Goal: Task Accomplishment & Management: Use online tool/utility

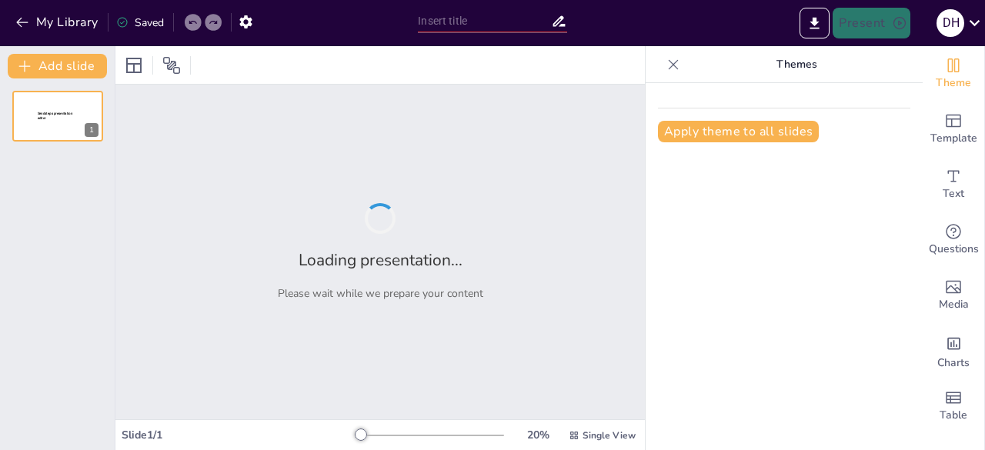
type input "Propuesta Metodológica para Proyectos de Unidades Especiales Móviles y ITS"
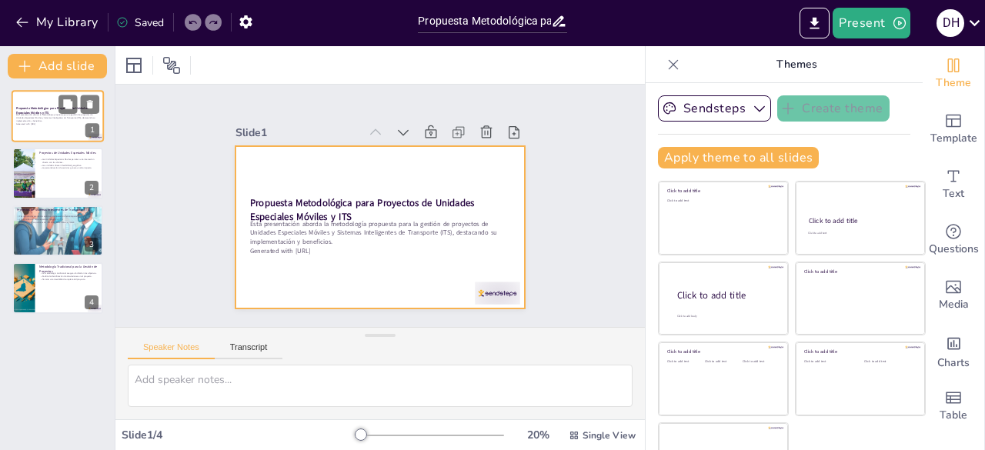
click at [45, 99] on div at bounding box center [58, 116] width 92 height 52
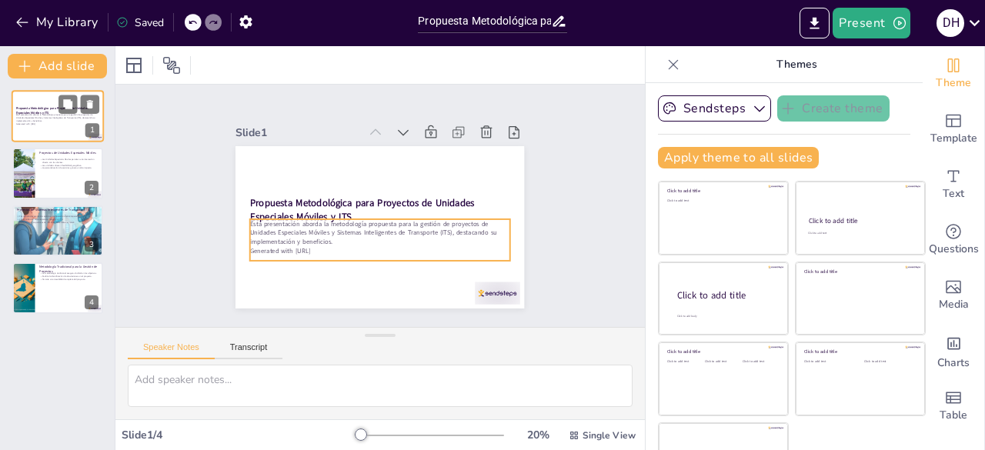
click at [52, 115] on p "Esta presentación aborda la metodología propuesta para la gestión de proyectos …" at bounding box center [57, 118] width 83 height 8
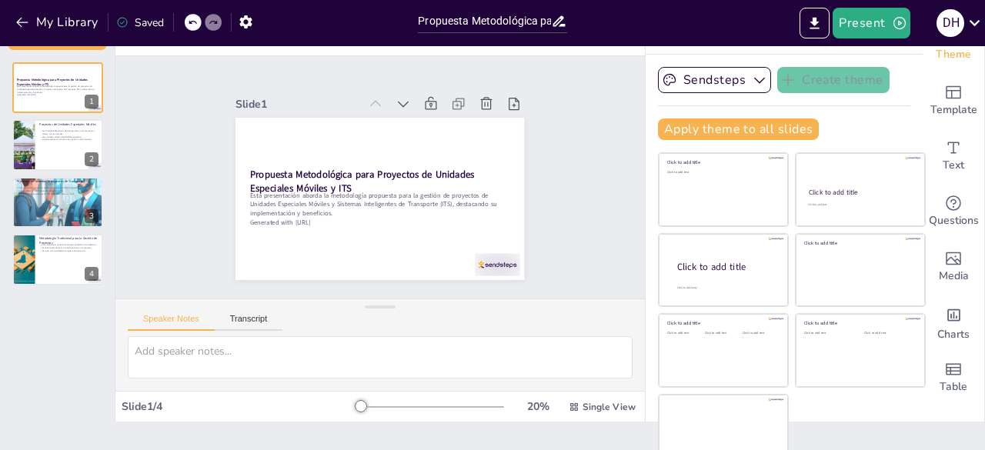
scroll to position [43, 0]
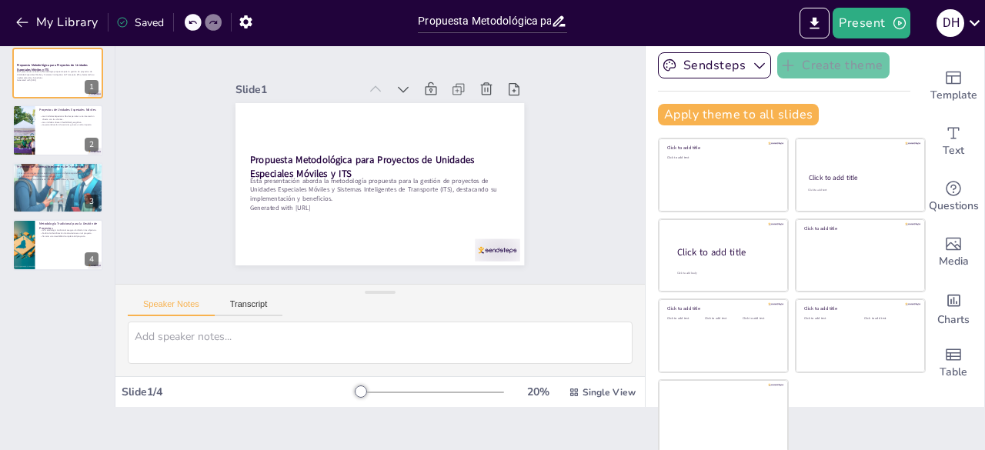
click at [72, 40] on div "My Library Saved" at bounding box center [205, 21] width 410 height 43
click at [68, 58] on icon at bounding box center [67, 60] width 9 height 9
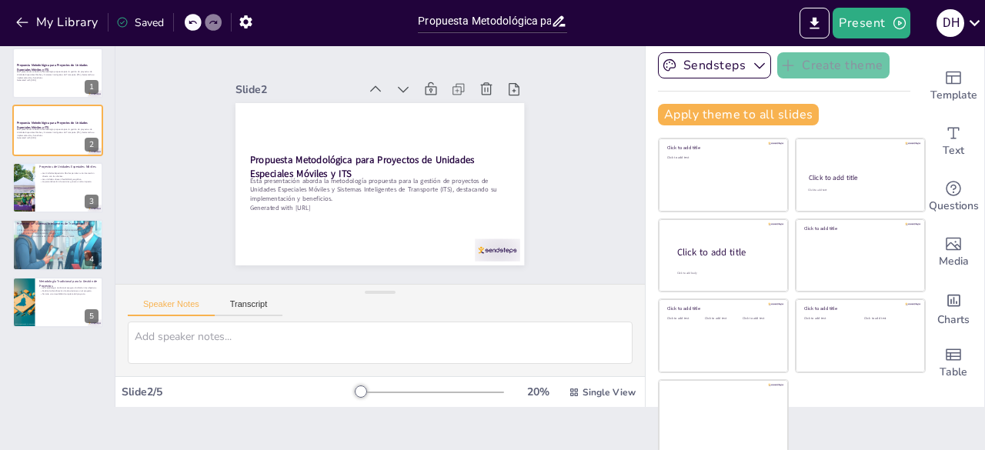
click at [374, 85] on div at bounding box center [386, 67] width 147 height 115
click at [374, 230] on icon at bounding box center [365, 238] width 17 height 17
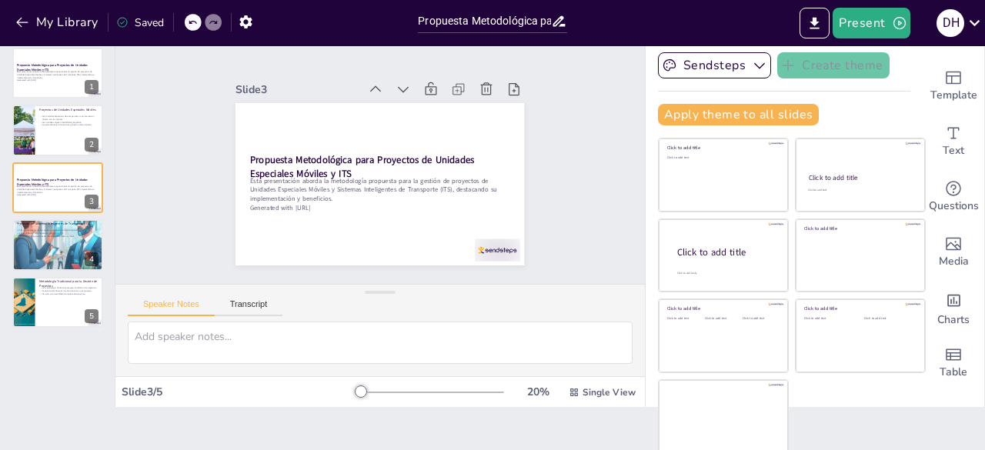
click at [447, 152] on icon at bounding box center [456, 161] width 19 height 19
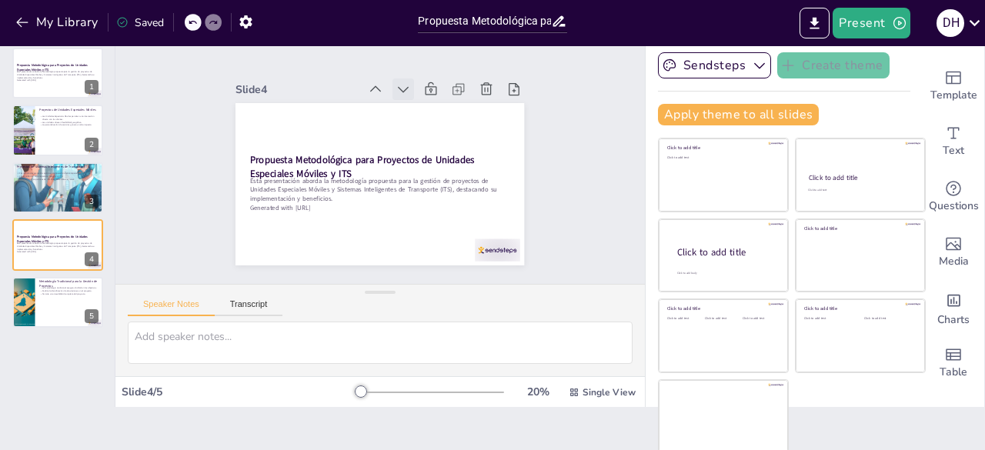
click at [318, 124] on icon at bounding box center [309, 132] width 17 height 17
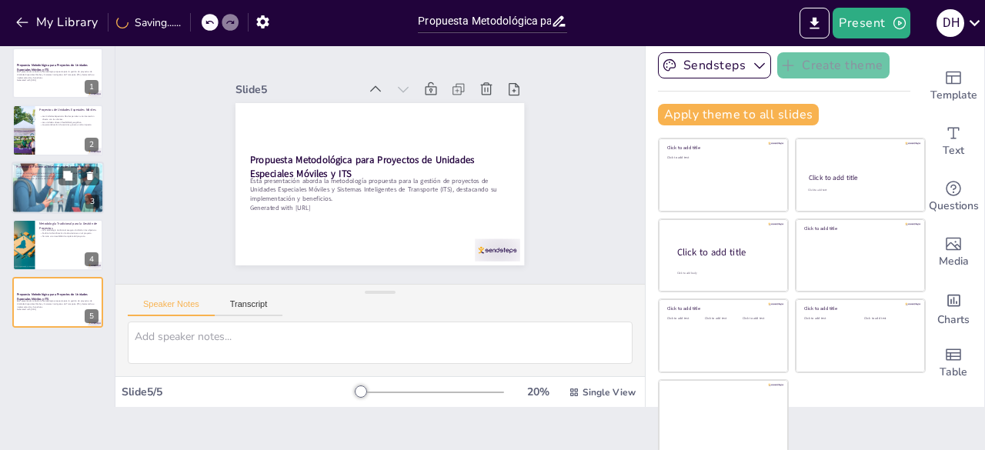
click at [79, 201] on div at bounding box center [58, 188] width 92 height 92
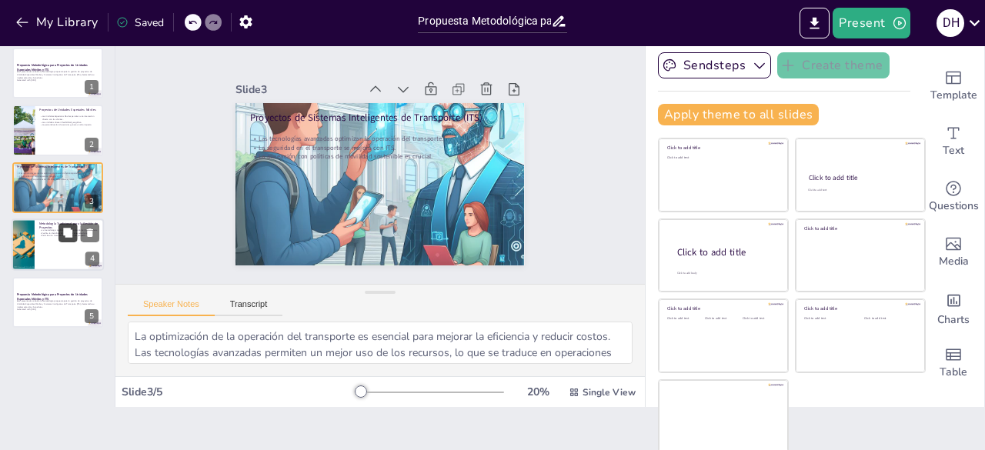
click at [68, 238] on icon at bounding box center [67, 233] width 11 height 11
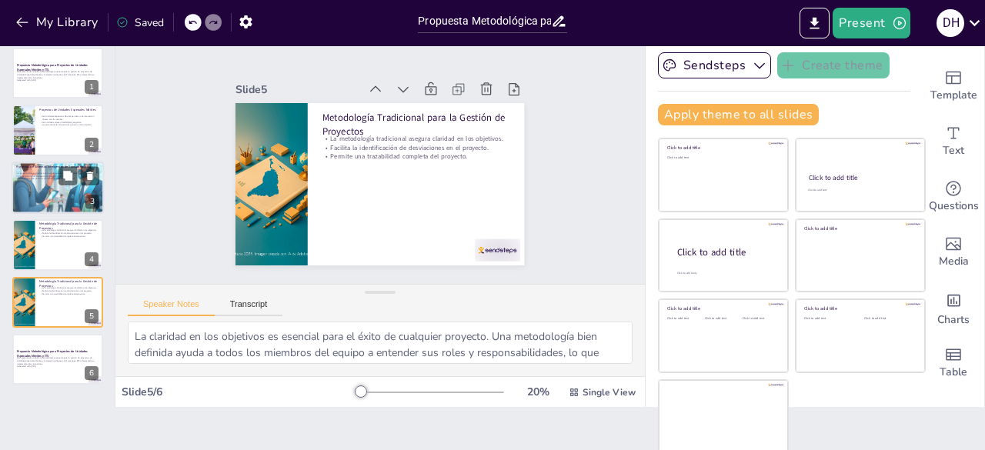
click at [28, 179] on p "La alineación con políticas de movilidad sostenible es crucial." at bounding box center [57, 179] width 83 height 3
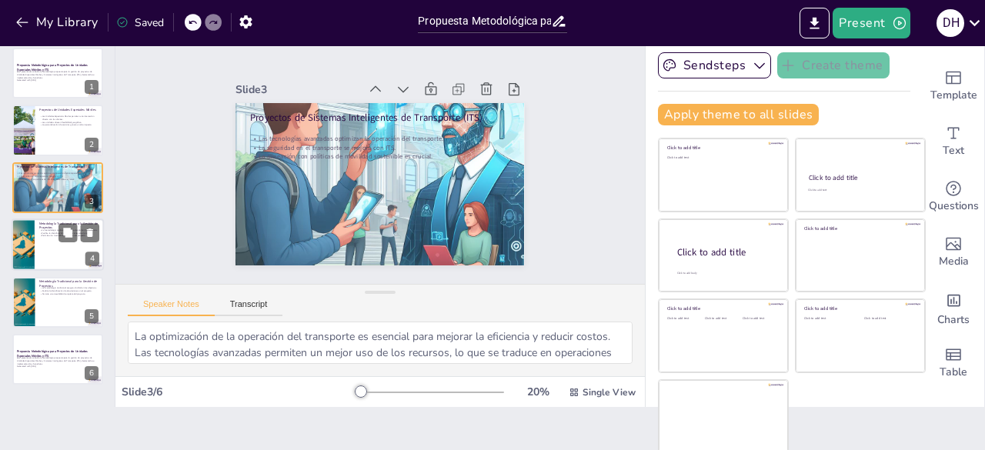
click at [44, 233] on p "Facilita la identificación de desviaciones en el proyecto." at bounding box center [69, 233] width 60 height 3
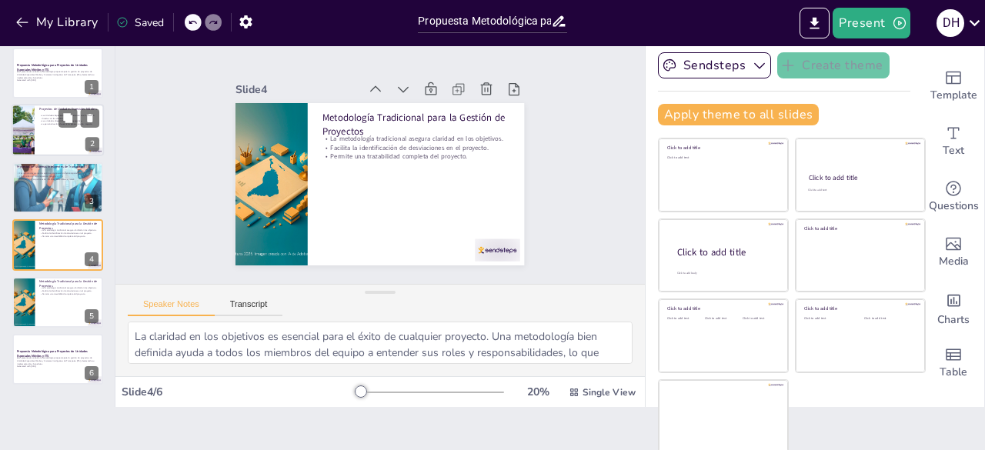
click at [57, 128] on div at bounding box center [58, 131] width 92 height 52
type textarea "La interacción directa con los clientes es fundamental para entender sus necesi…"
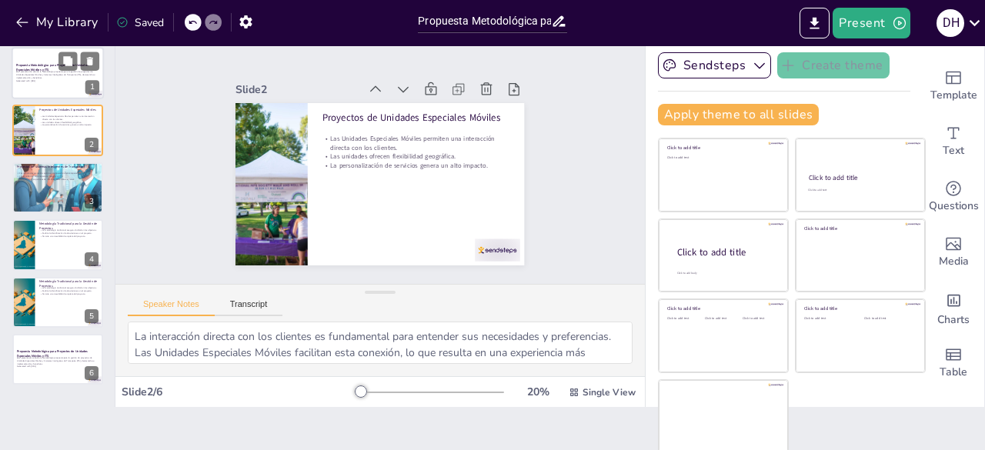
click at [46, 47] on div "Propuesta Metodológica para Proyectos de Unidades Especiales Móviles y ITS Esta…" at bounding box center [58, 47] width 92 height 0
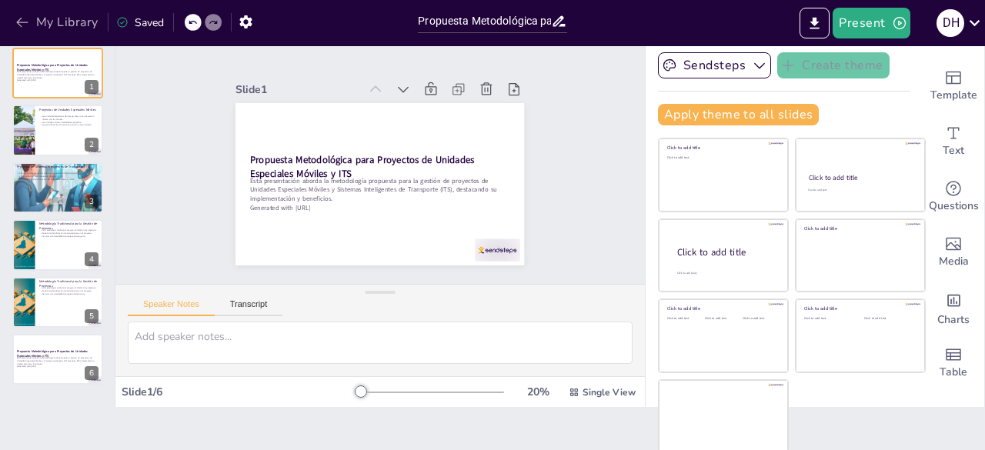
click at [33, 25] on button "My Library" at bounding box center [58, 22] width 93 height 25
